Goal: Transaction & Acquisition: Purchase product/service

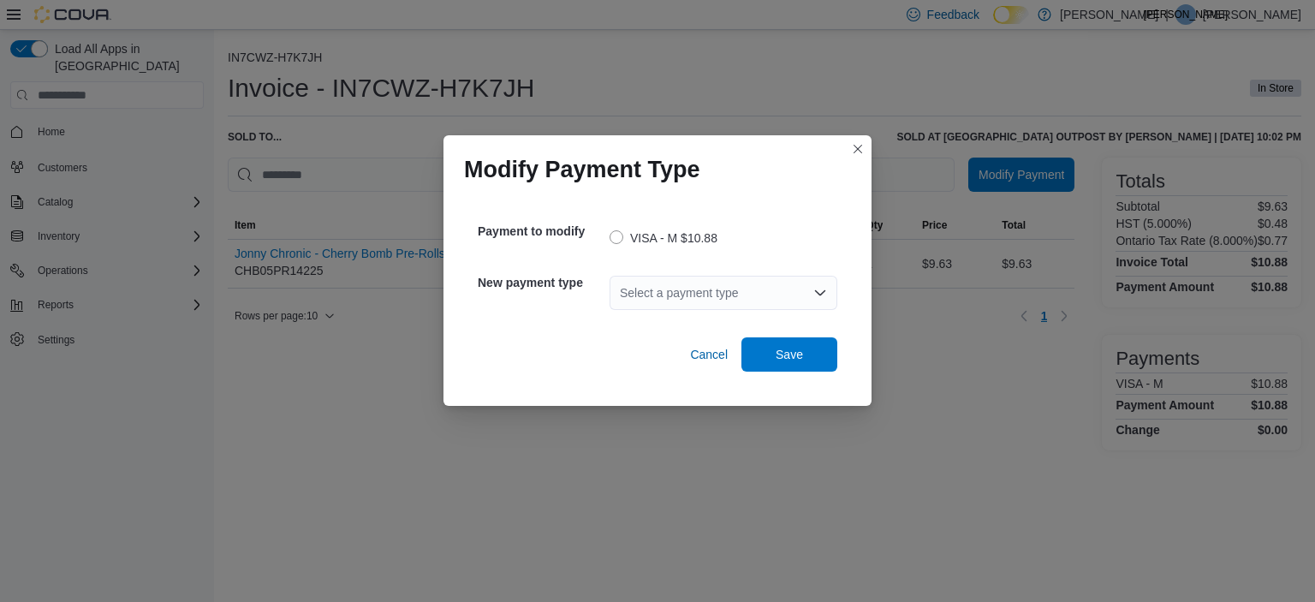
click at [688, 307] on div "Select a payment type" at bounding box center [723, 293] width 228 height 34
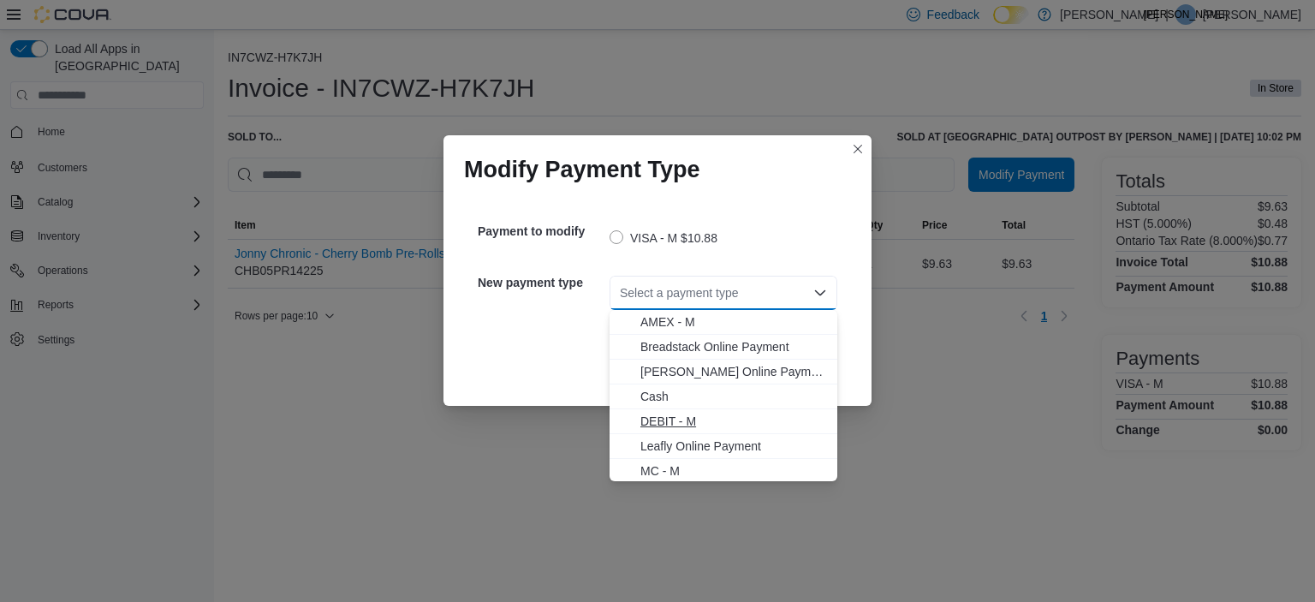
click at [657, 410] on button "DEBIT - M" at bounding box center [723, 421] width 228 height 25
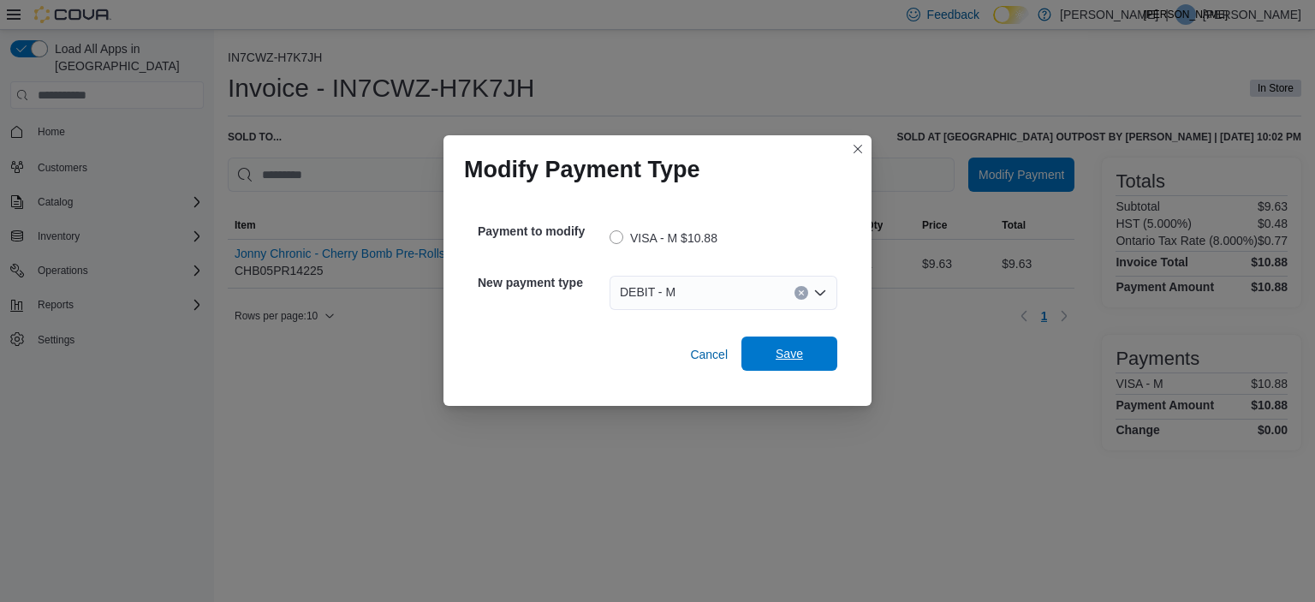
click at [821, 349] on span "Save" at bounding box center [789, 353] width 75 height 34
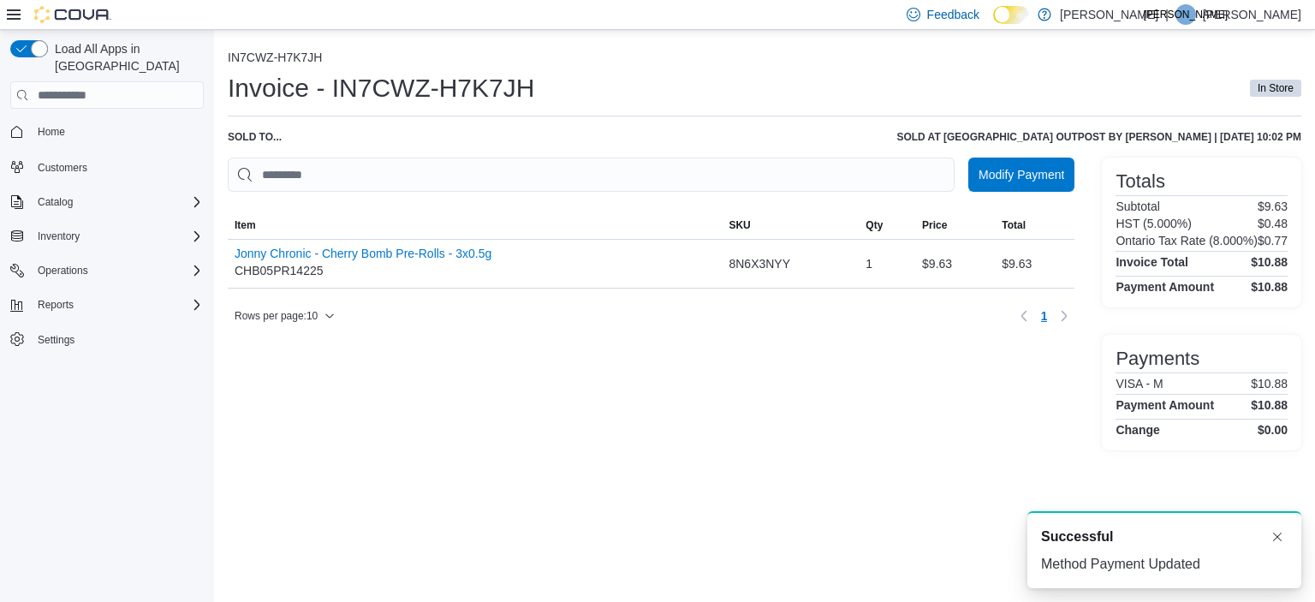
click at [599, 426] on div "Modify Payment Sorting MemoryTable from EuiInMemoryTable; Page 1 of 1. Item SKU…" at bounding box center [651, 304] width 847 height 293
